Goal: Find specific page/section: Find specific page/section

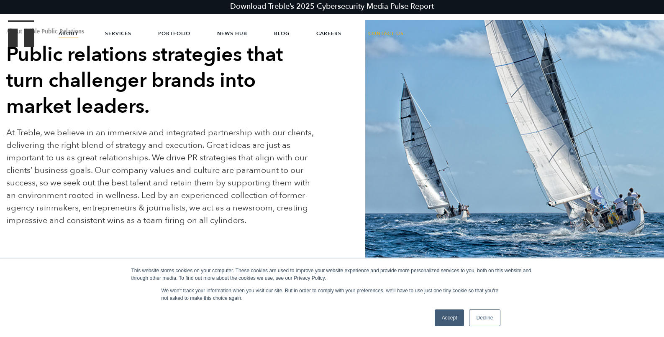
scroll to position [54, 0]
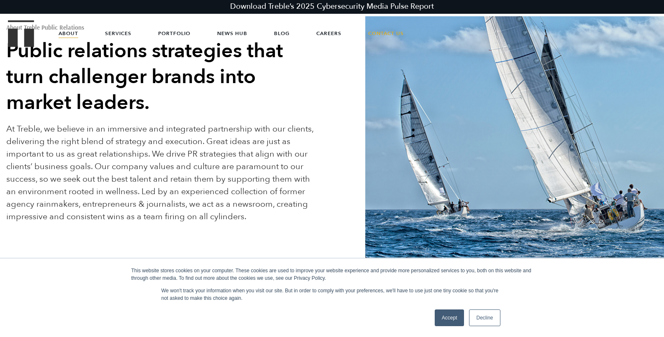
drag, startPoint x: 443, startPoint y: 319, endPoint x: 446, endPoint y: 303, distance: 16.6
click at [442, 319] on link "Accept" at bounding box center [449, 318] width 30 height 17
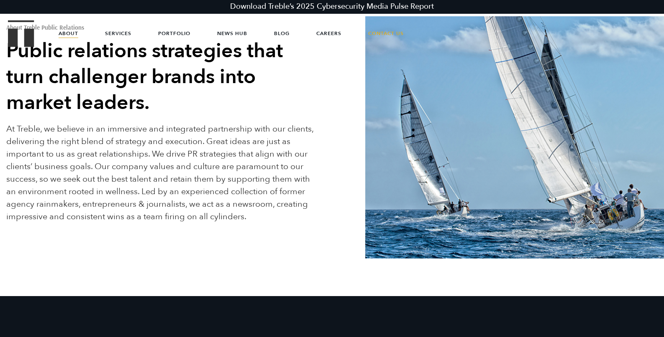
click at [78, 33] on link "About" at bounding box center [69, 33] width 20 height 25
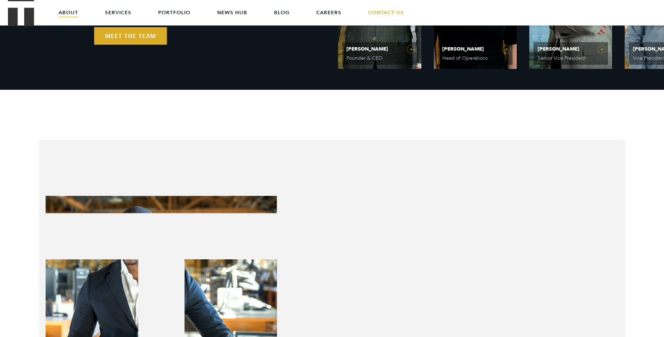
scroll to position [469, 0]
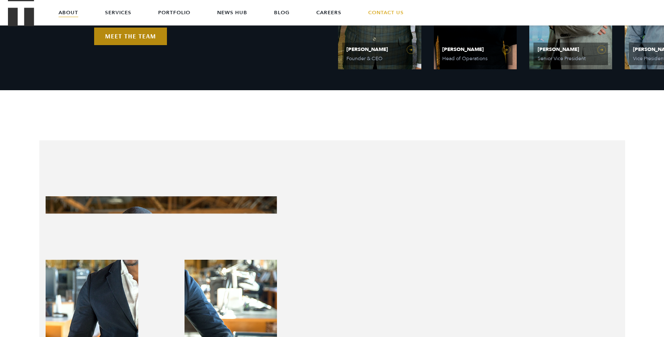
click at [120, 45] on link "Meet the Team" at bounding box center [130, 37] width 73 height 18
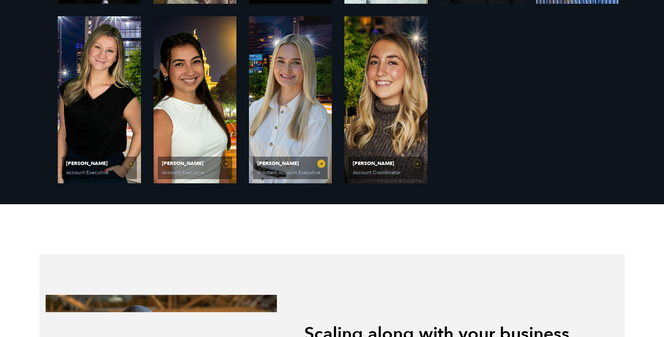
scroll to position [784, 0]
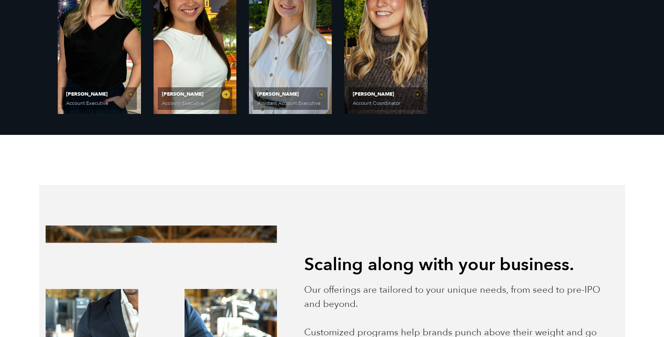
click at [205, 110] on span "Laura Corona Account Executive" at bounding box center [195, 98] width 74 height 23
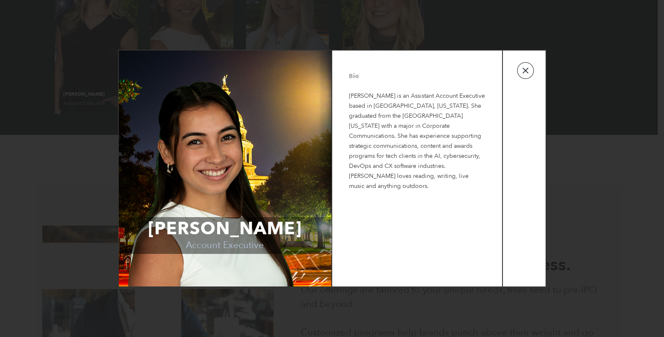
click at [524, 74] on button "button" at bounding box center [525, 70] width 17 height 17
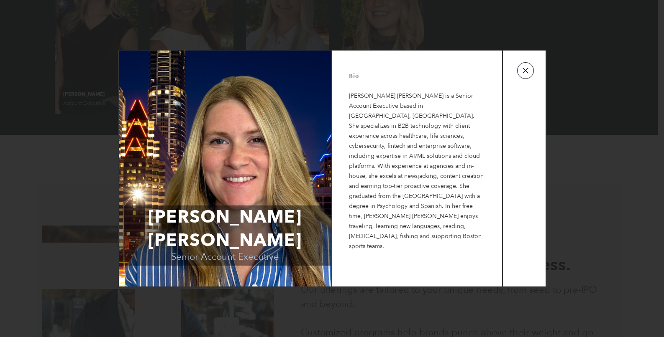
click at [526, 72] on button "button" at bounding box center [525, 70] width 17 height 17
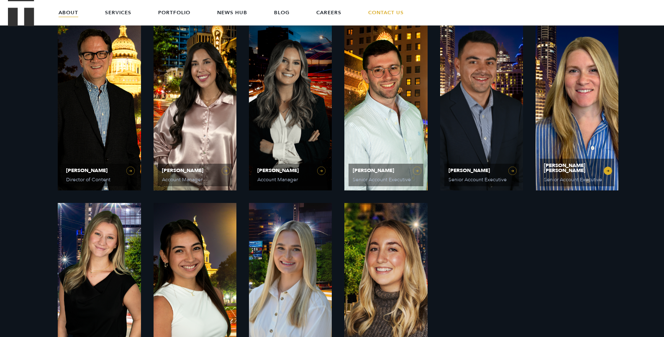
scroll to position [519, 0]
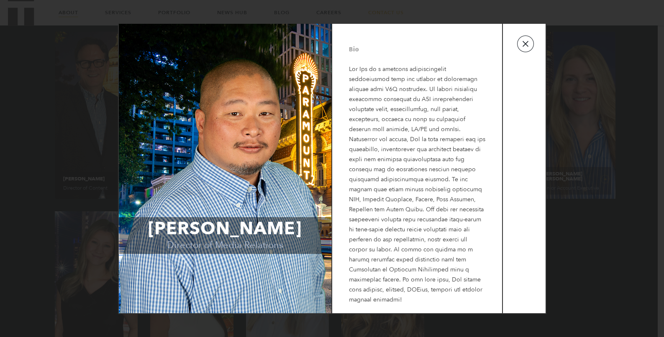
click at [525, 46] on button "button" at bounding box center [525, 44] width 17 height 17
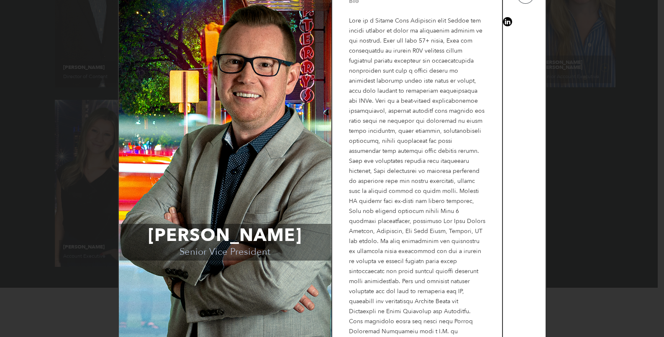
scroll to position [0, 0]
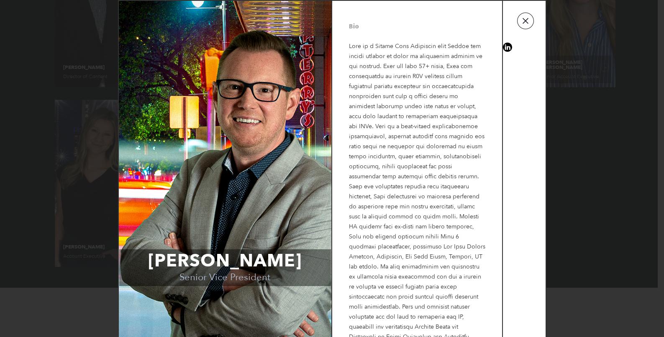
click at [518, 22] on button "button" at bounding box center [525, 21] width 17 height 17
